Goal: Information Seeking & Learning: Learn about a topic

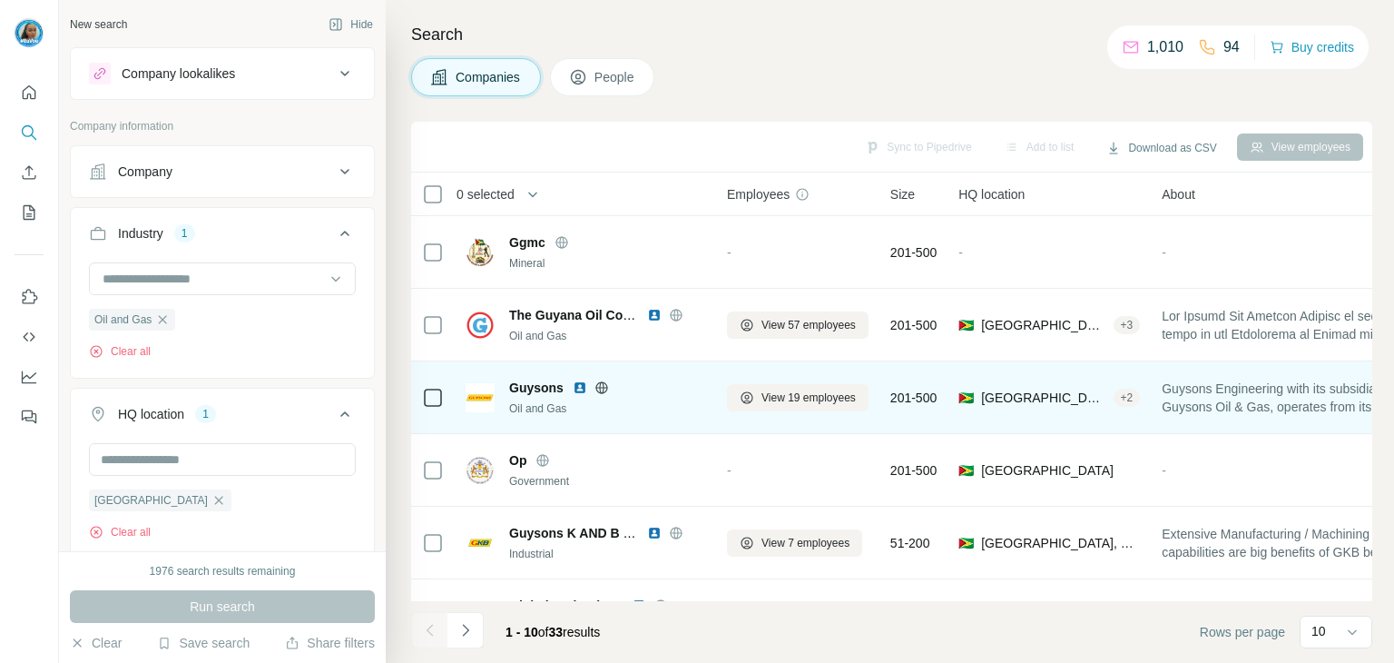
scroll to position [0, 1244]
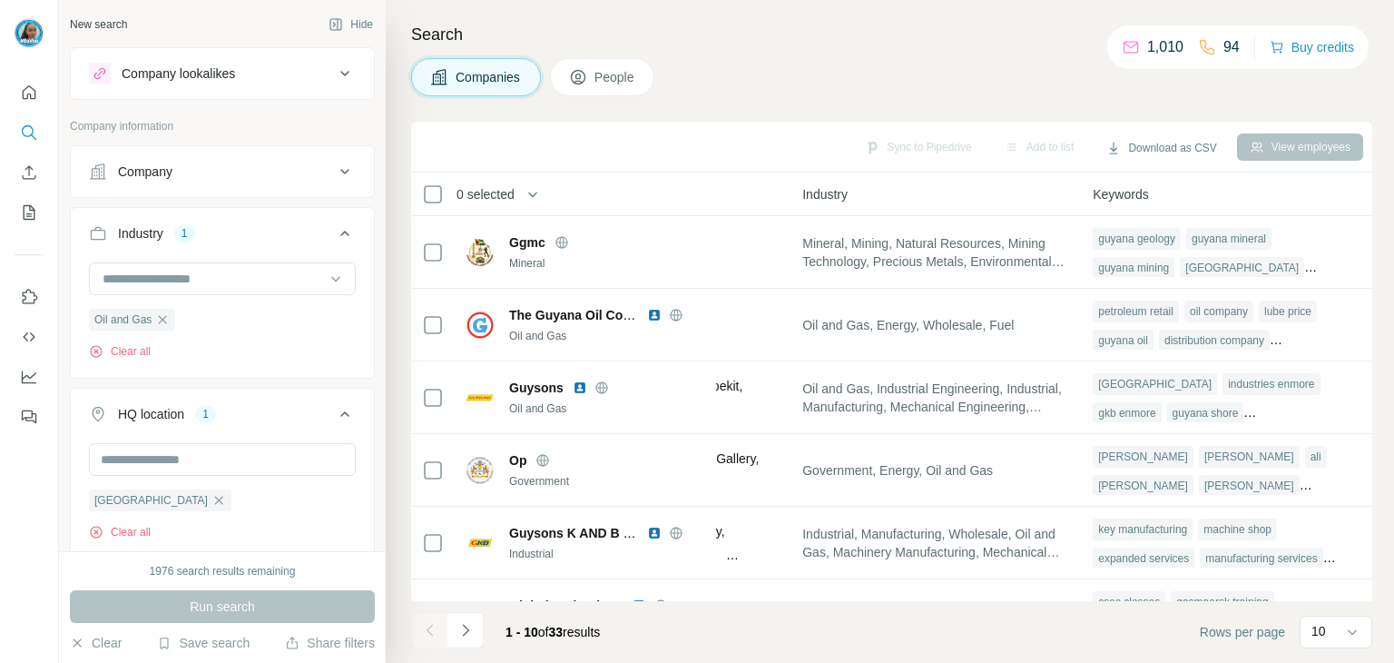
click at [207, 74] on div "Company lookalikes" at bounding box center [178, 73] width 113 height 18
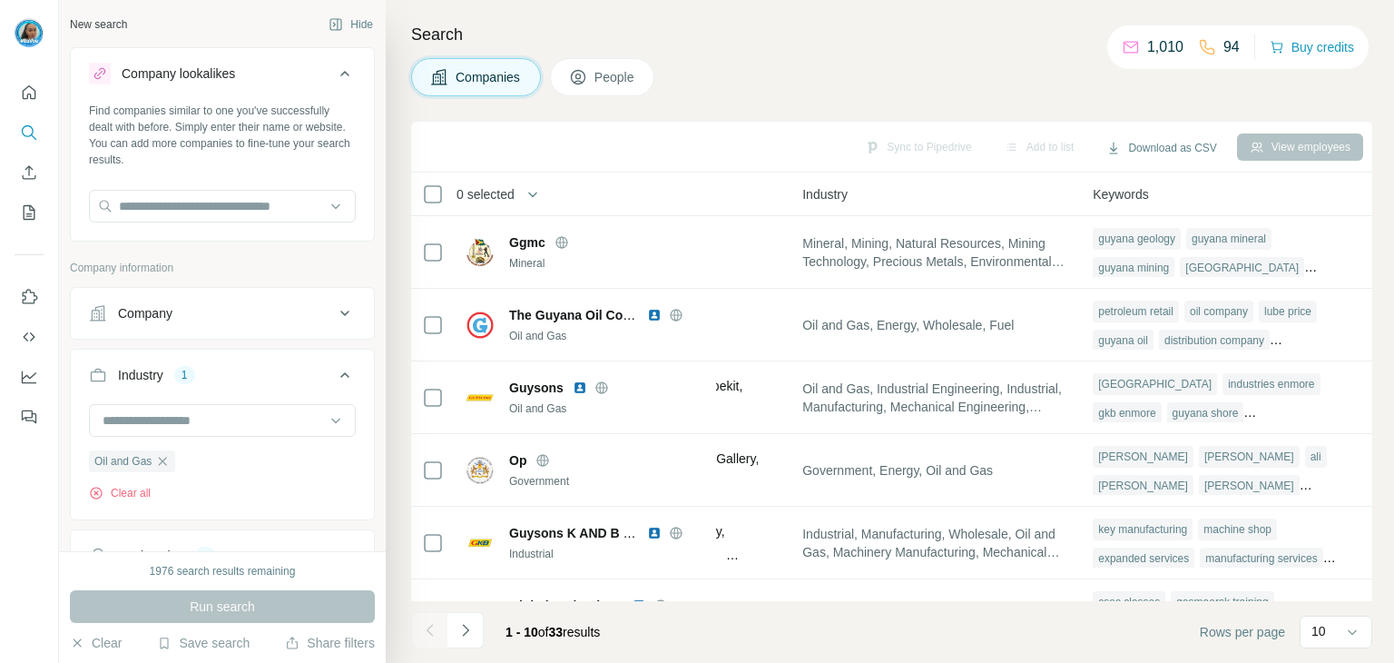
click at [188, 70] on div "Company lookalikes" at bounding box center [178, 73] width 113 height 18
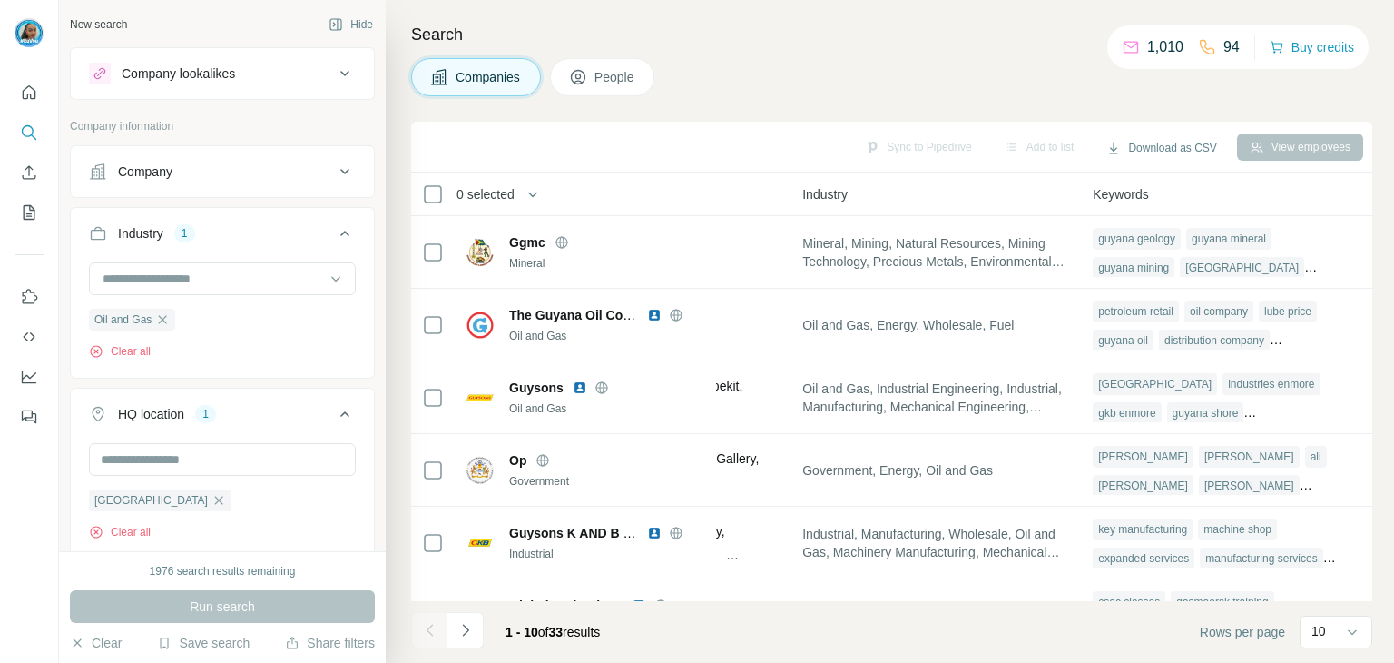
click at [581, 77] on icon at bounding box center [578, 77] width 18 height 18
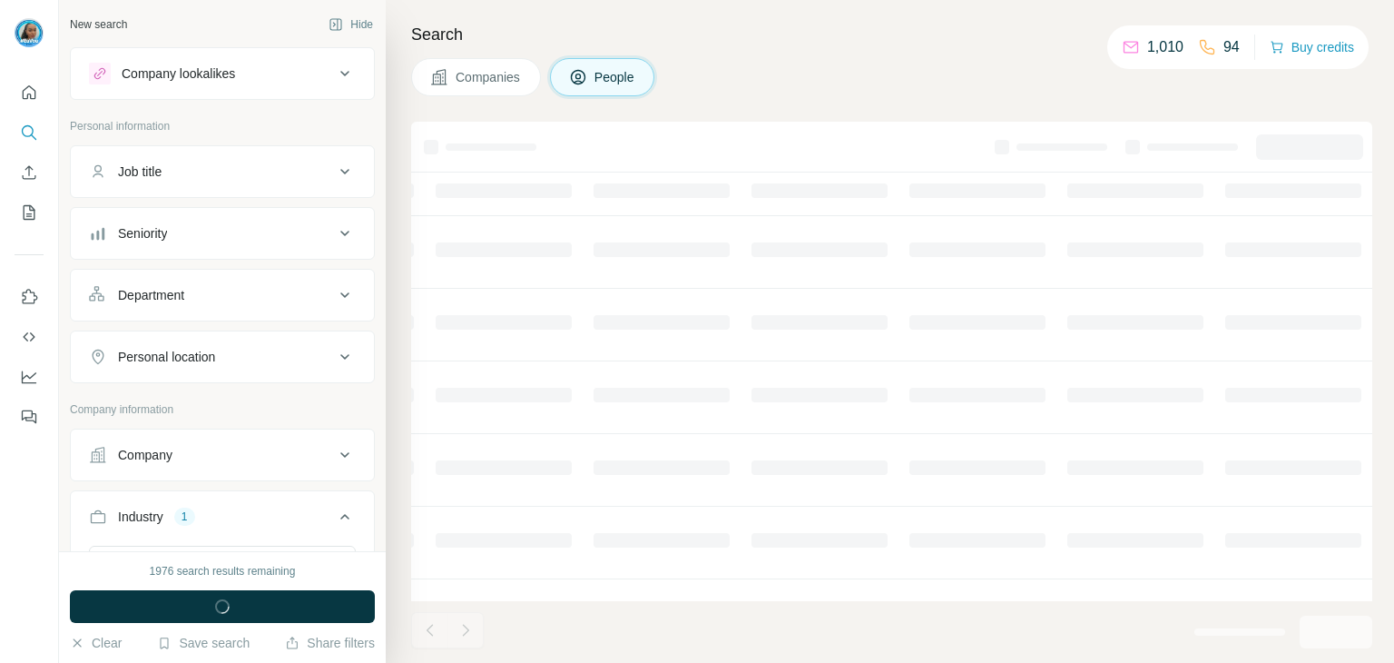
scroll to position [0, 616]
click at [153, 178] on div "Job title" at bounding box center [140, 171] width 44 height 18
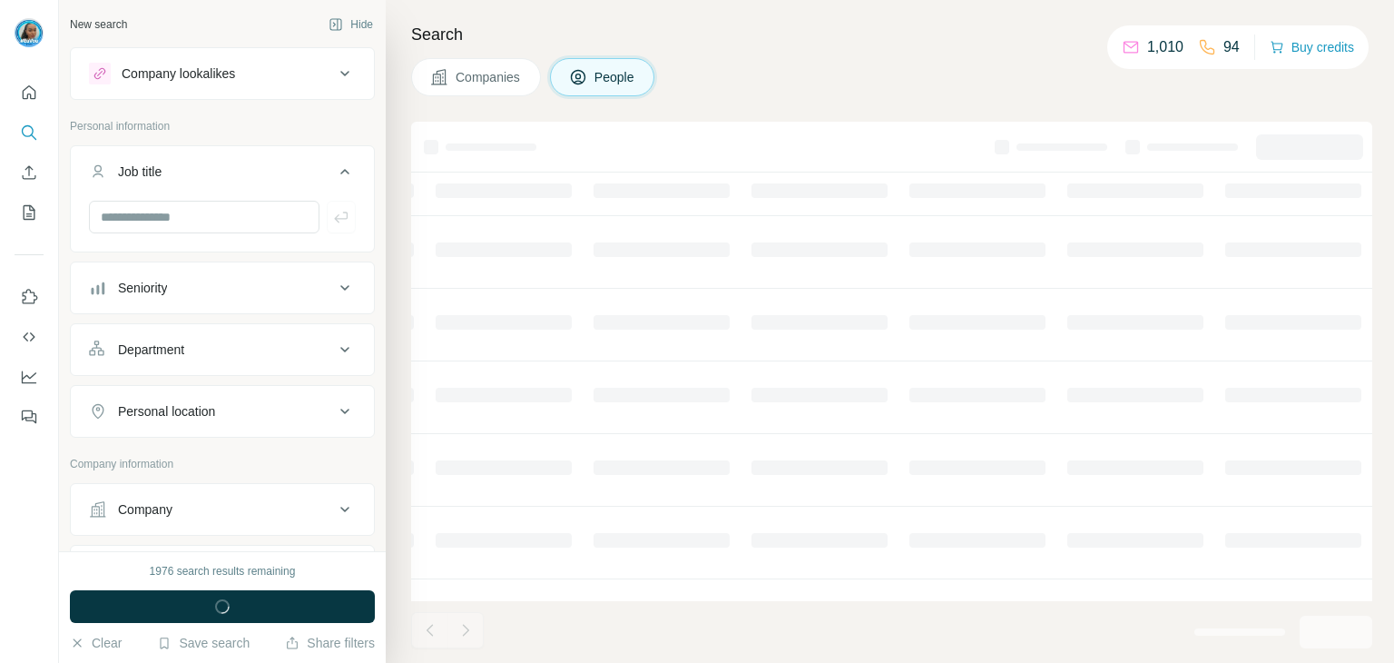
click at [162, 175] on div "Job title" at bounding box center [140, 171] width 44 height 18
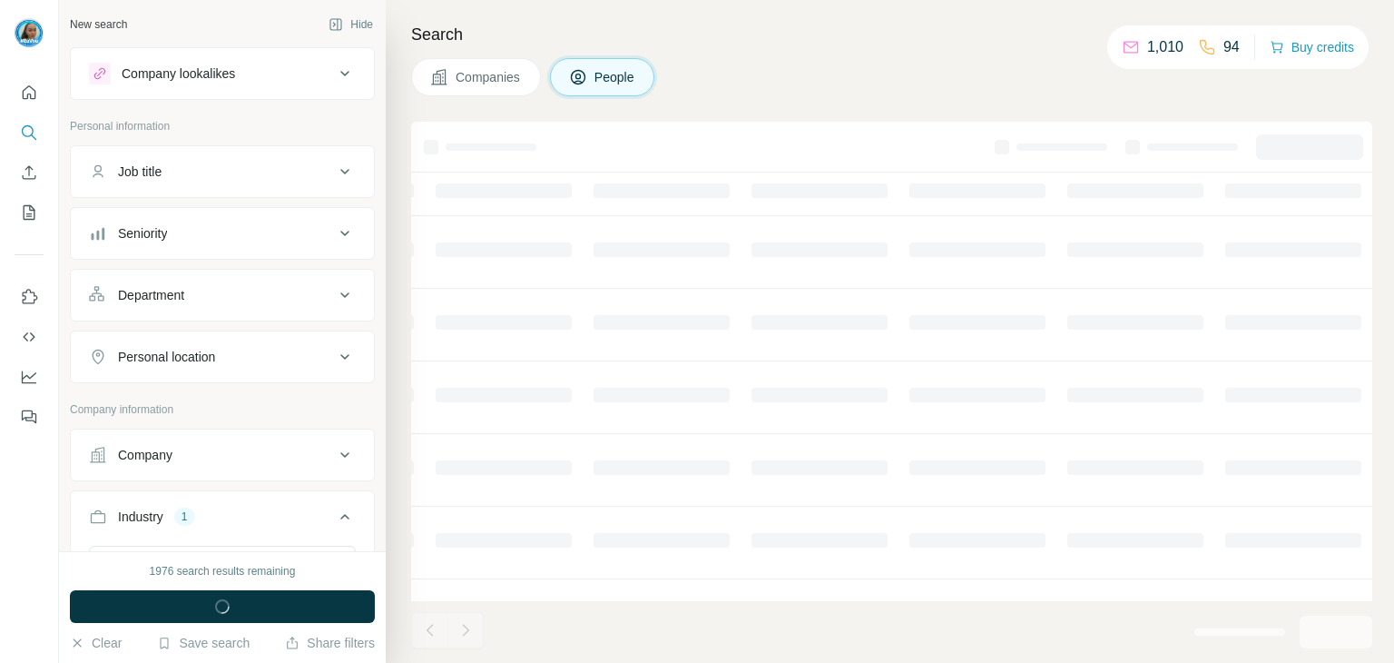
click at [202, 73] on div "Company lookalikes" at bounding box center [178, 73] width 113 height 18
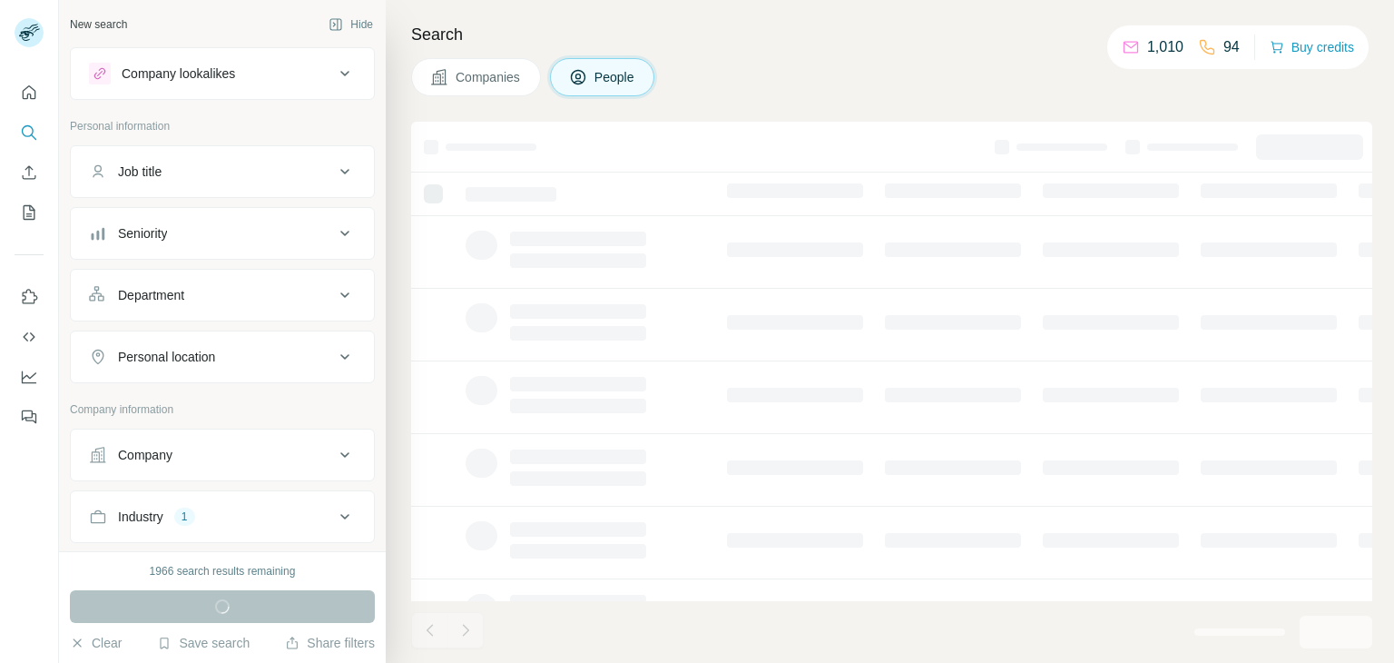
click at [230, 74] on div "Company lookalikes" at bounding box center [178, 73] width 113 height 18
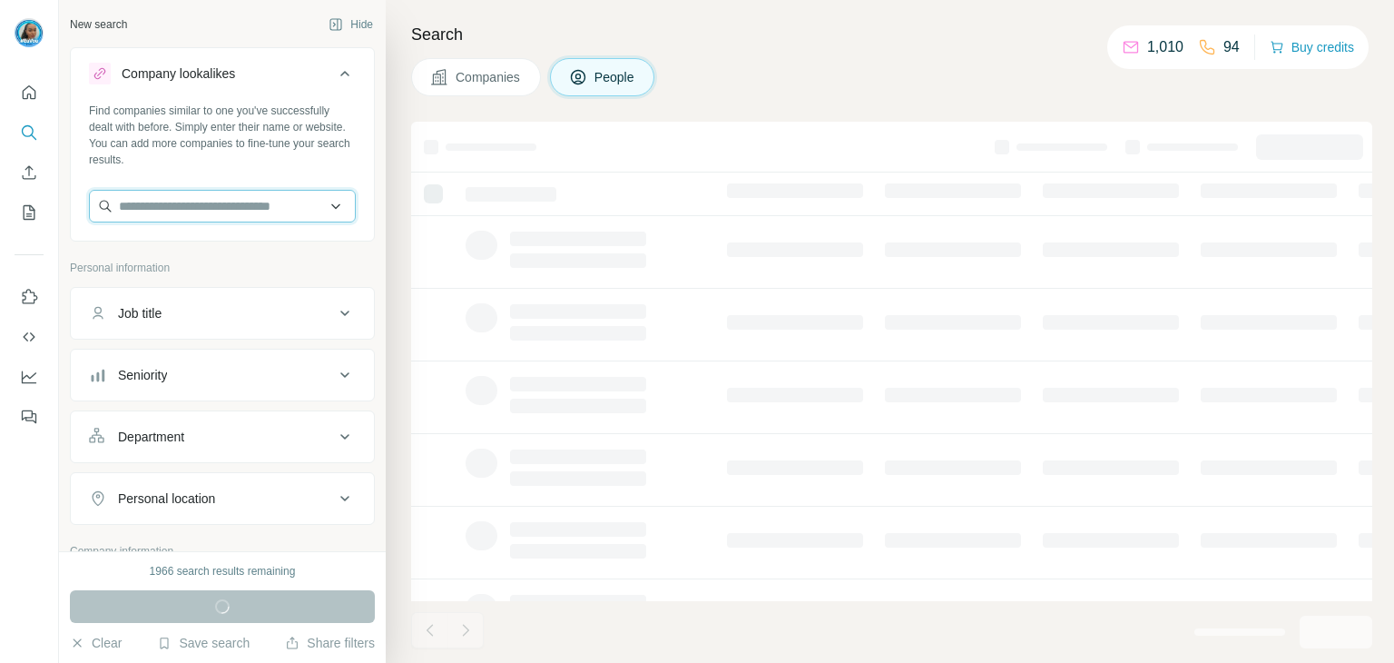
click at [217, 218] on input "text" at bounding box center [222, 206] width 267 height 33
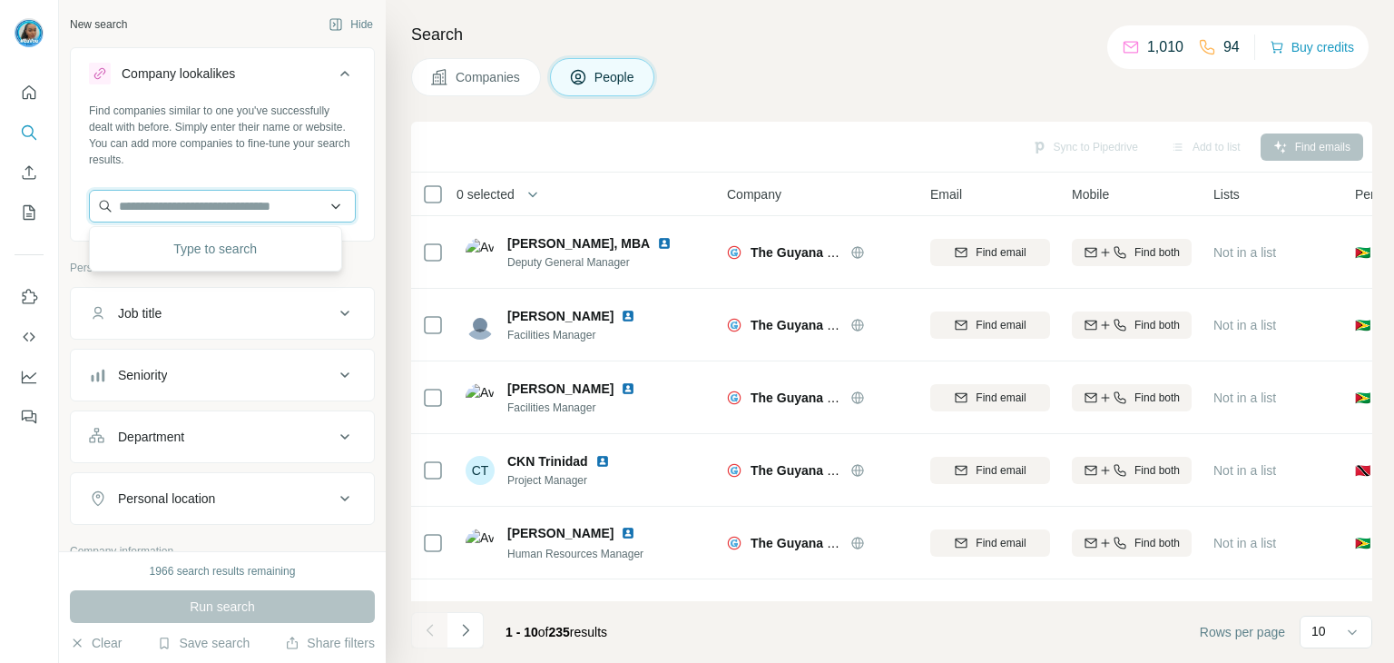
paste input "**********"
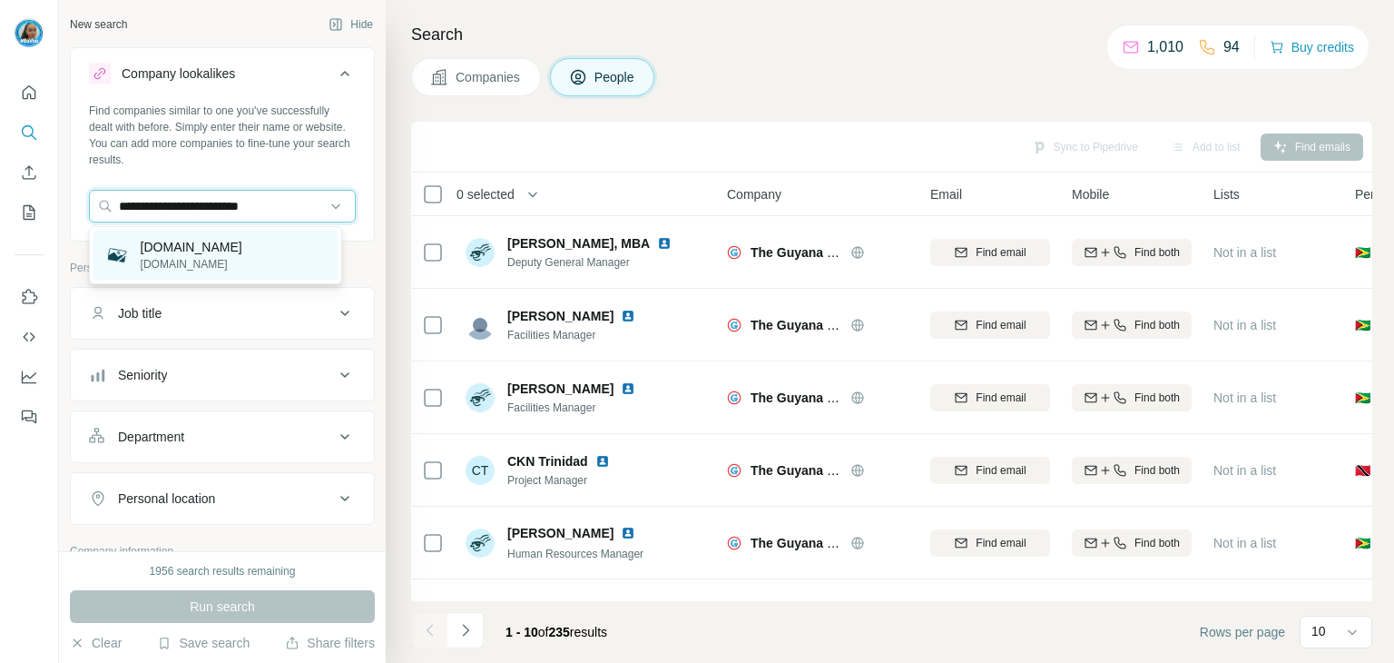
type input "**********"
click at [220, 245] on p "puffer.com.gy" at bounding box center [192, 247] width 102 height 18
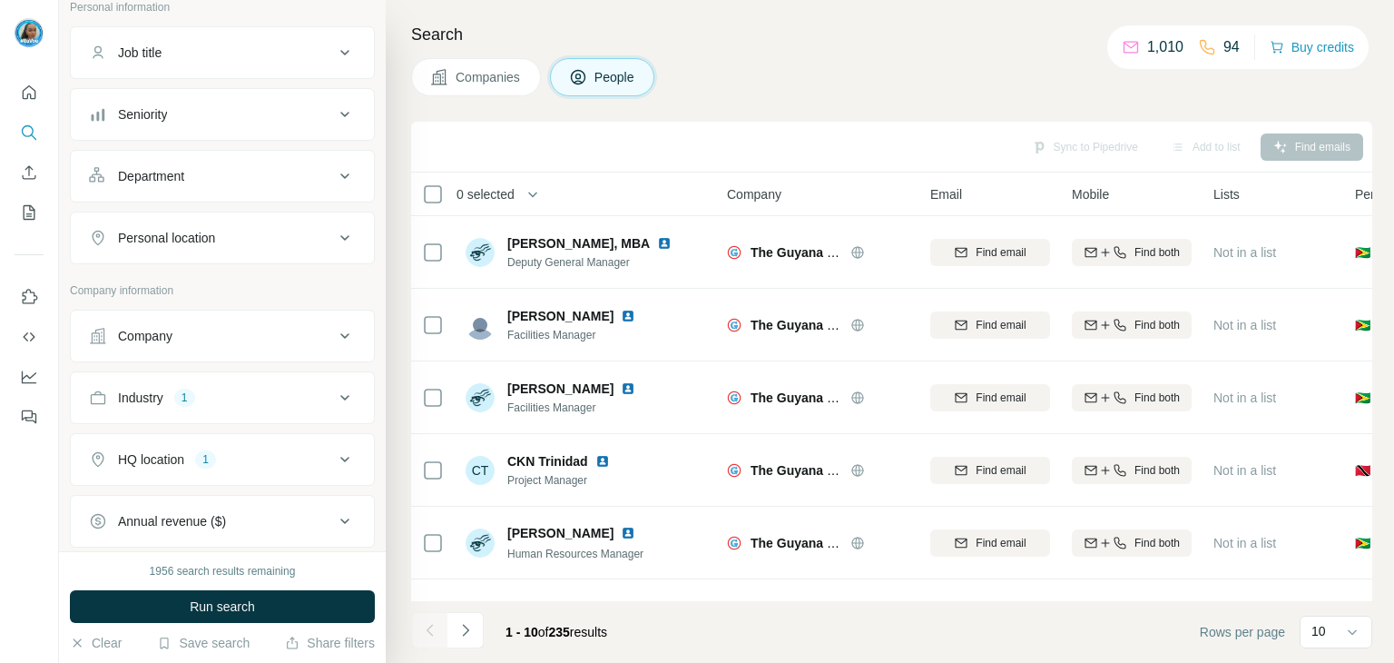
scroll to position [363, 0]
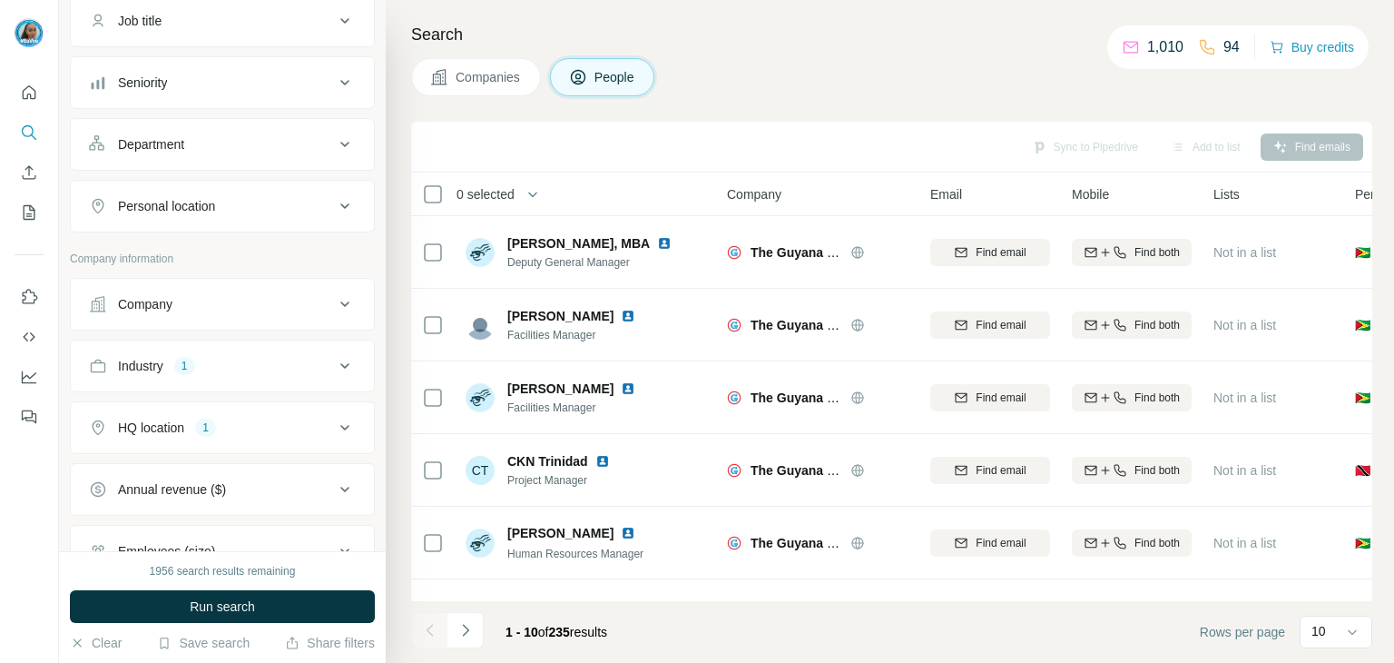
click at [186, 367] on div "1" at bounding box center [184, 366] width 21 height 16
click at [160, 457] on icon "button" at bounding box center [162, 452] width 15 height 15
click at [178, 466] on button "HQ location 1" at bounding box center [222, 482] width 303 height 44
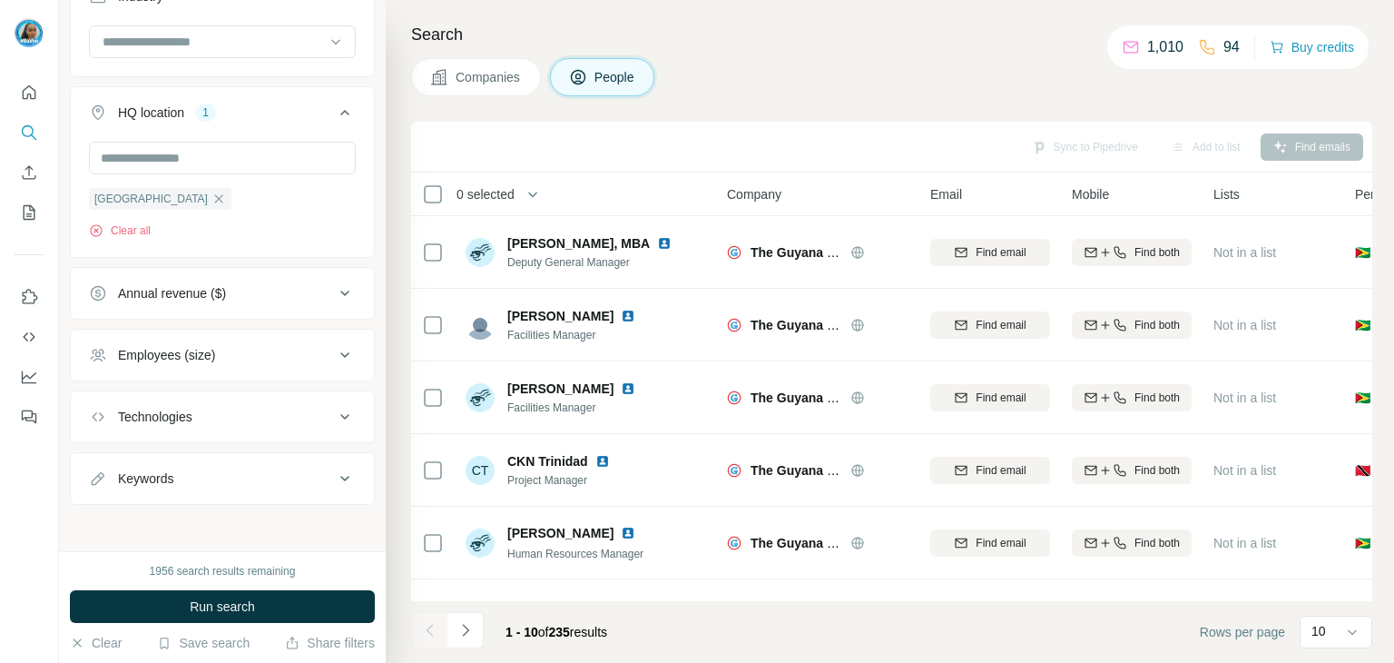
scroll to position [97, 0]
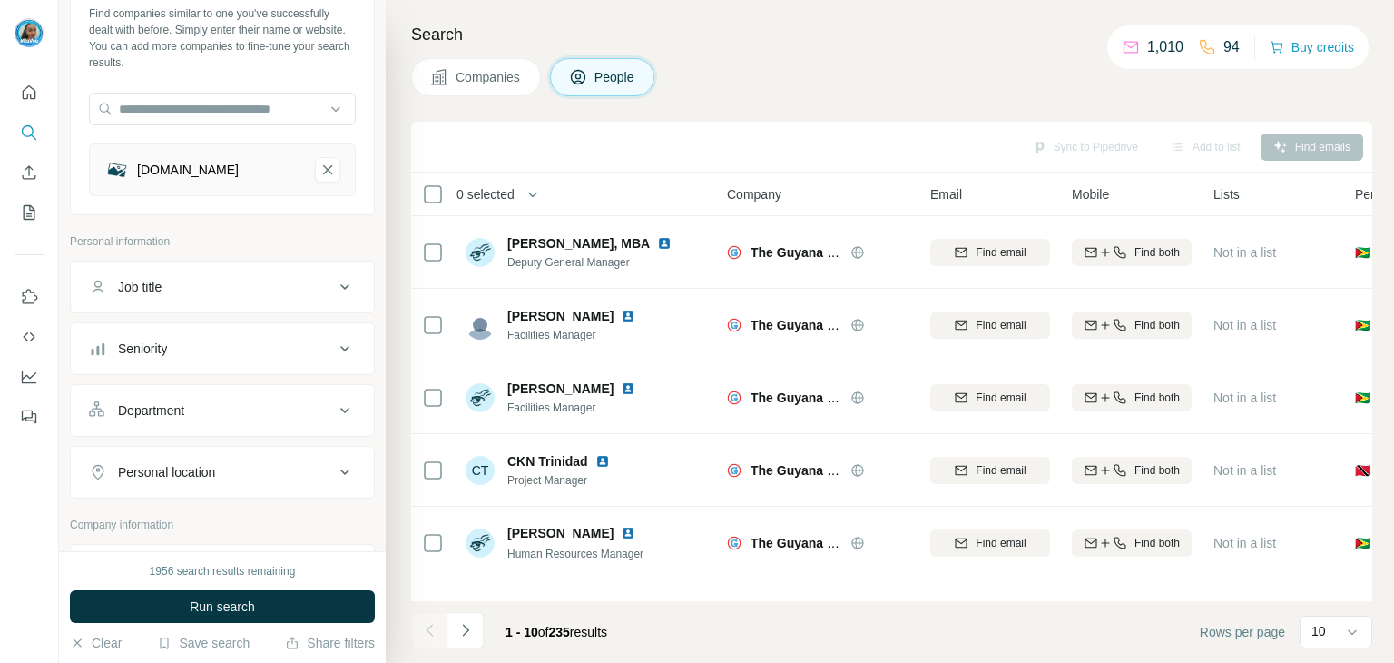
click at [185, 288] on div "Job title" at bounding box center [211, 287] width 245 height 18
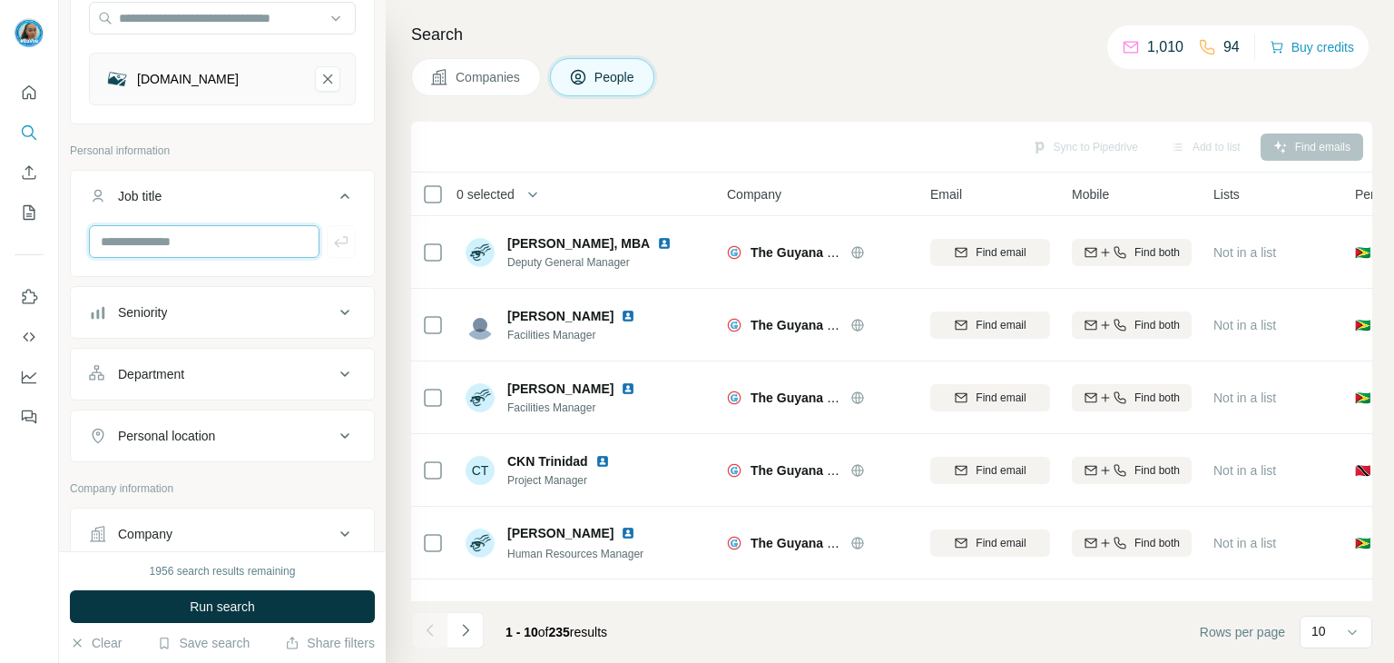
click at [195, 246] on input "text" at bounding box center [204, 241] width 231 height 33
click at [174, 328] on button "Seniority" at bounding box center [222, 312] width 303 height 44
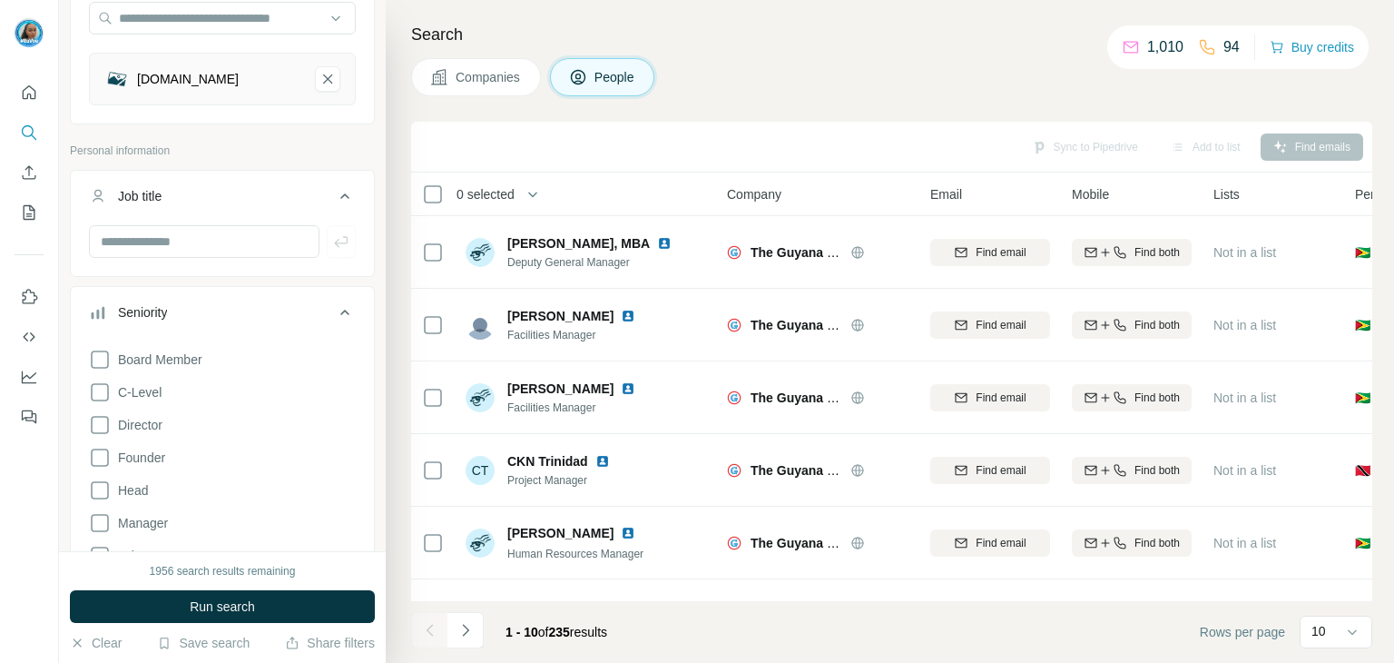
scroll to position [369, 0]
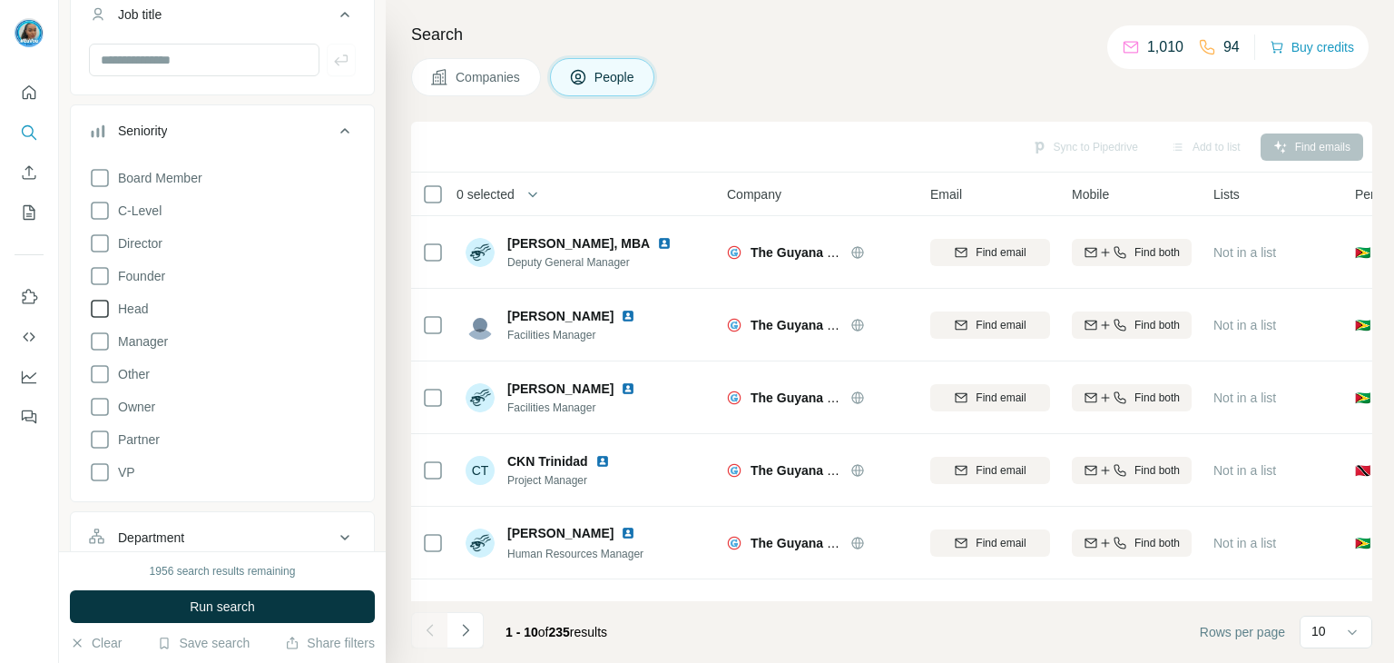
click at [152, 344] on span "Manager" at bounding box center [139, 341] width 57 height 18
click at [136, 311] on span "Head" at bounding box center [129, 309] width 37 height 18
drag, startPoint x: 155, startPoint y: 249, endPoint x: 200, endPoint y: 522, distance: 276.8
click at [155, 250] on span "Director" at bounding box center [137, 243] width 52 height 18
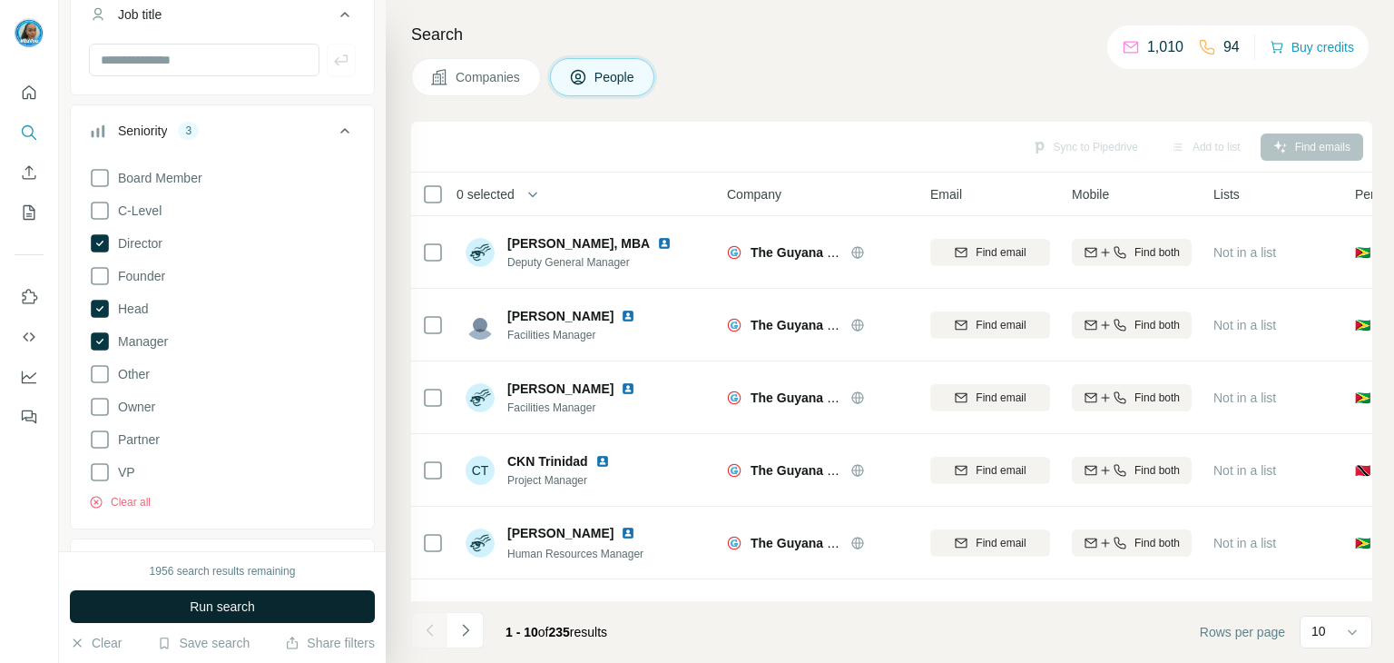
click at [252, 614] on span "Run search" at bounding box center [222, 606] width 65 height 18
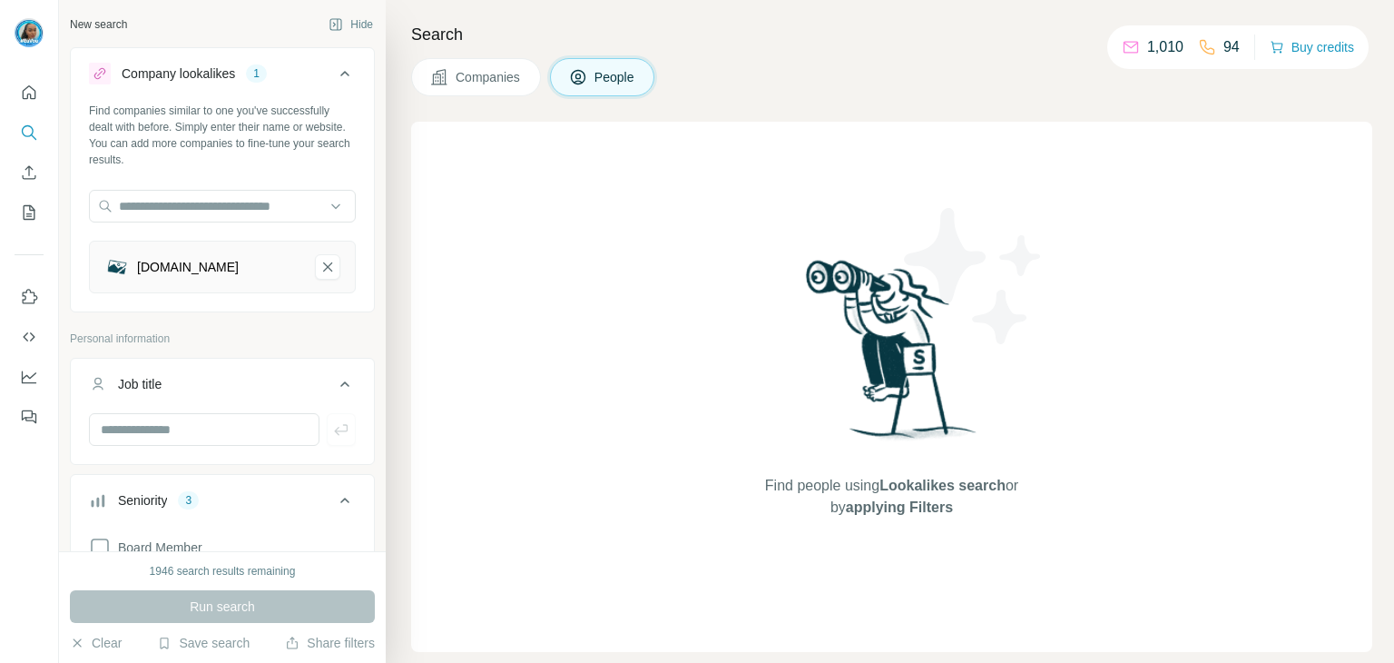
click at [475, 61] on button "Companies" at bounding box center [476, 77] width 130 height 38
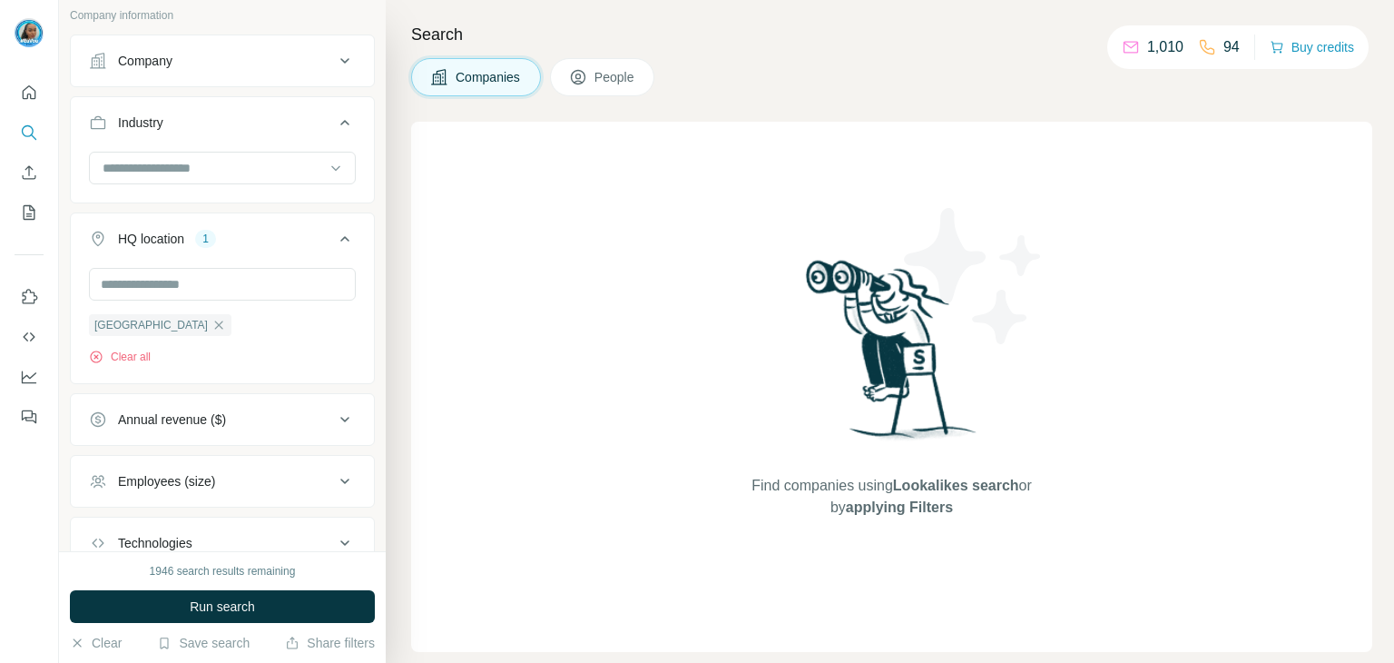
scroll to position [363, 0]
